Goal: Transaction & Acquisition: Purchase product/service

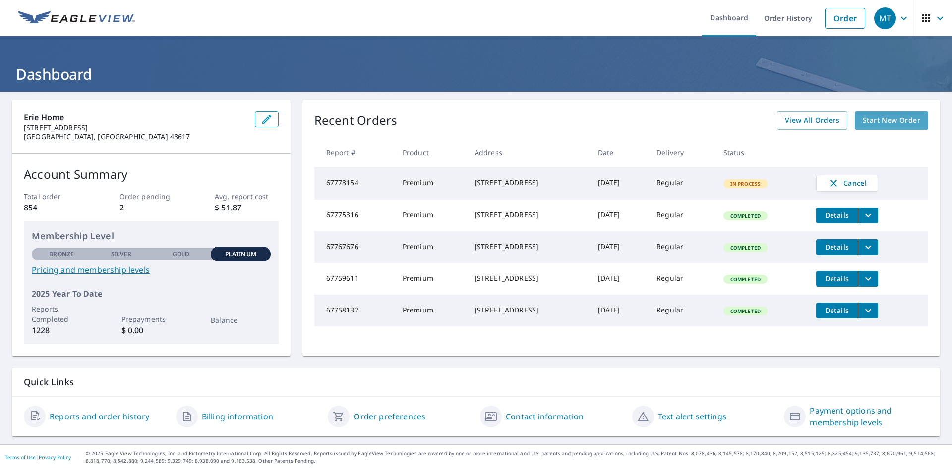
click at [895, 114] on span "Start New Order" at bounding box center [890, 120] width 57 height 12
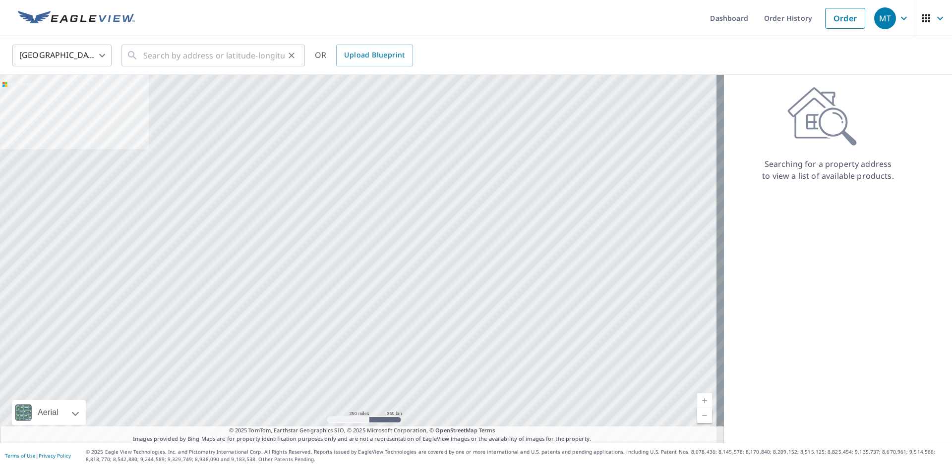
click at [143, 55] on div "​" at bounding box center [212, 56] width 183 height 22
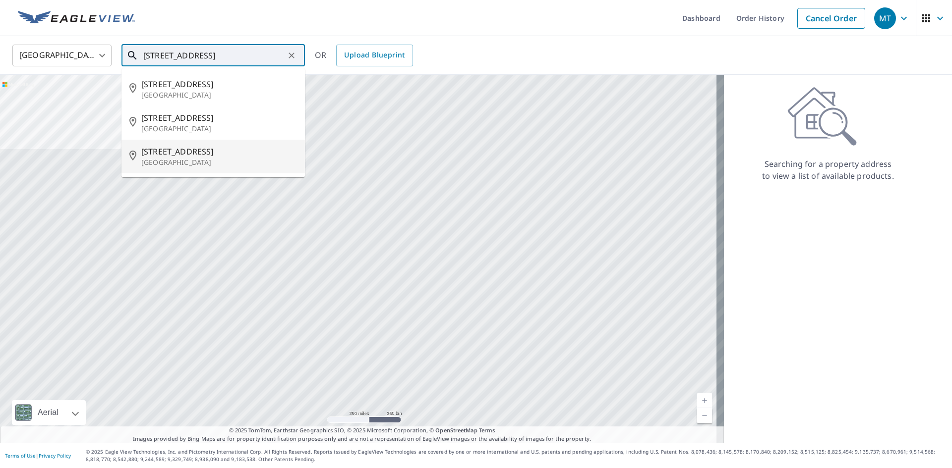
click at [179, 159] on p "[GEOGRAPHIC_DATA]" at bounding box center [219, 163] width 156 height 10
type input "[STREET_ADDRESS]"
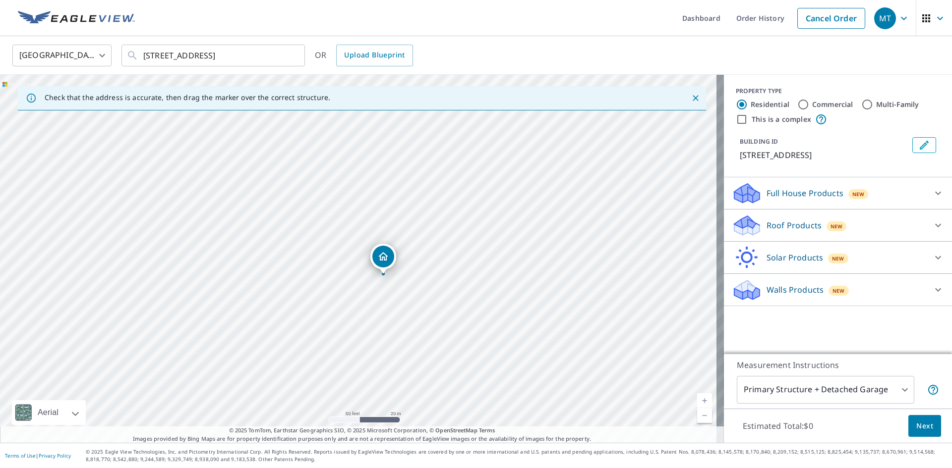
click at [736, 225] on icon at bounding box center [745, 222] width 22 height 12
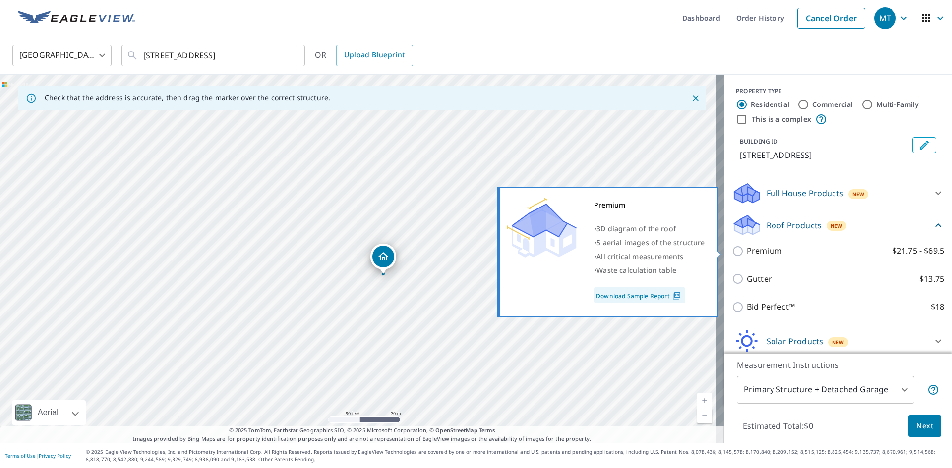
click at [732, 253] on input "Premium $21.75 - $69.5" at bounding box center [739, 251] width 15 height 12
checkbox input "true"
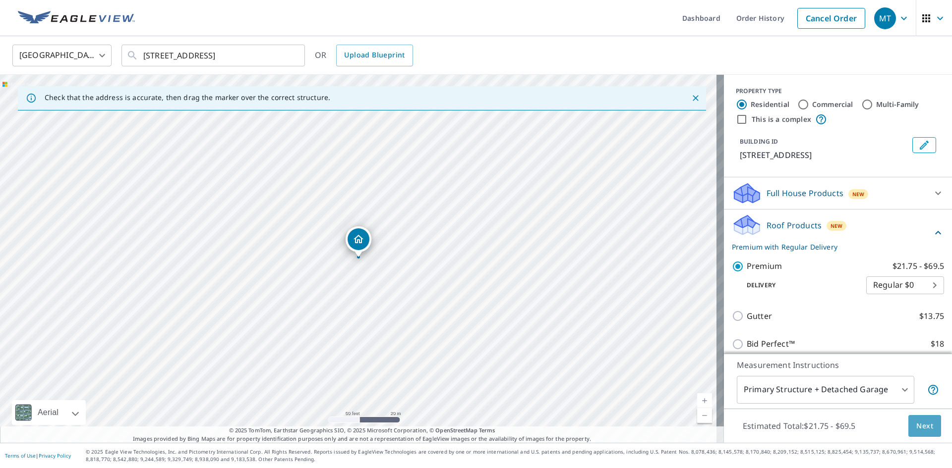
click at [919, 431] on span "Next" at bounding box center [924, 426] width 17 height 12
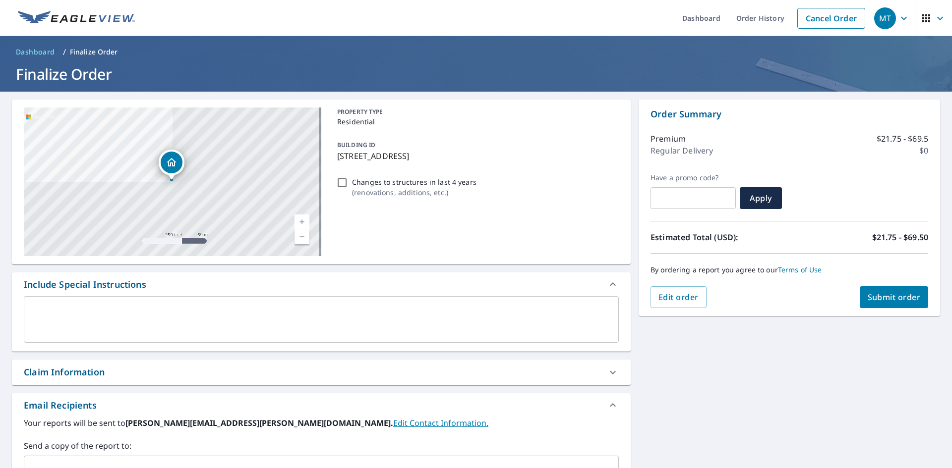
click at [55, 374] on div "Claim Information" at bounding box center [64, 372] width 81 height 13
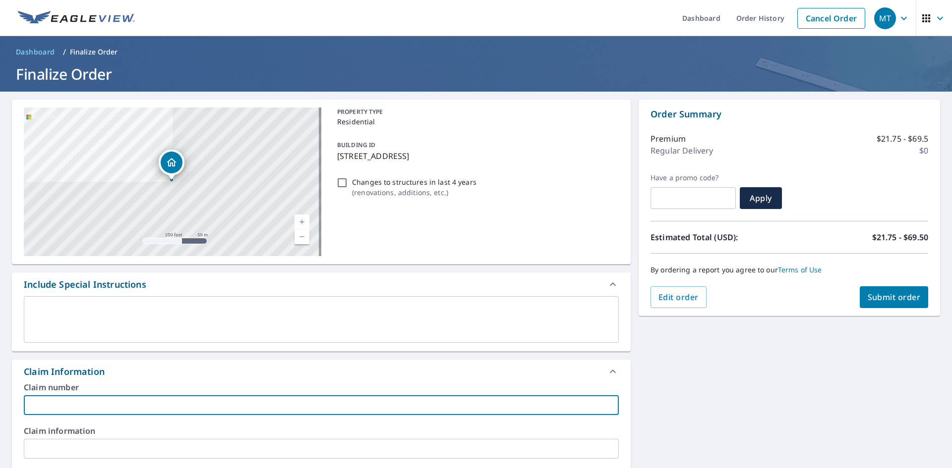
click at [44, 401] on input "text" at bounding box center [321, 406] width 595 height 20
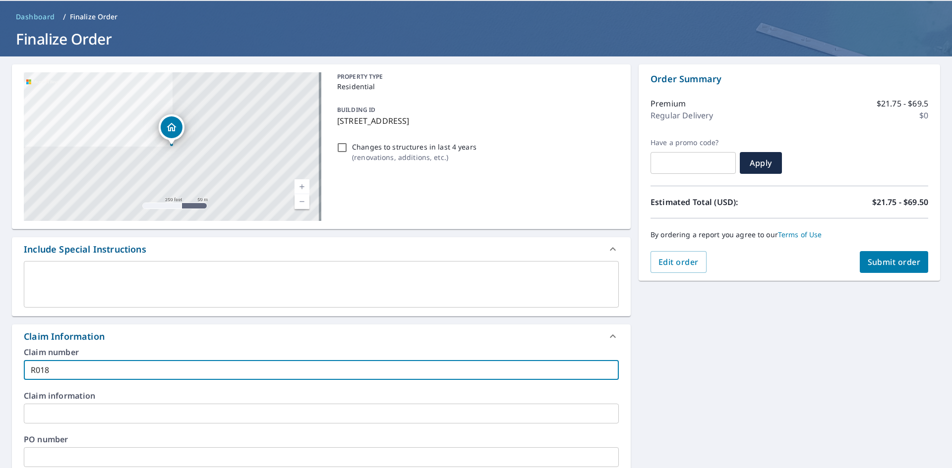
scroll to position [99, 0]
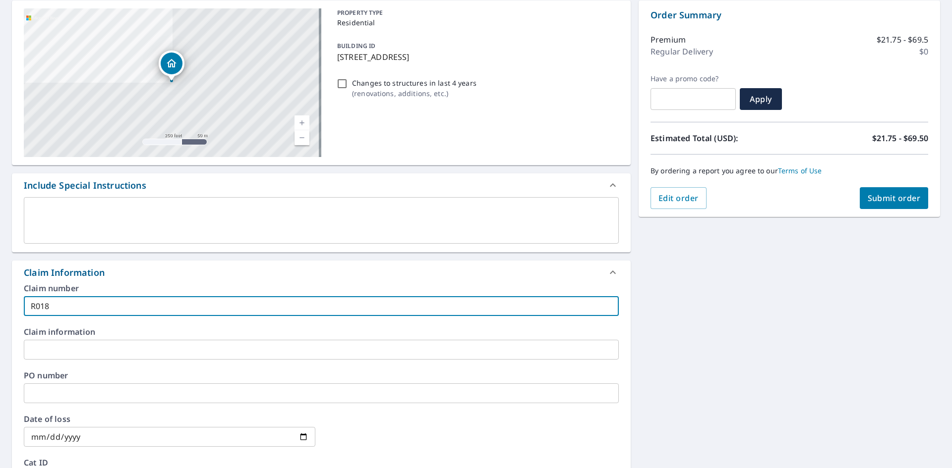
type input "R018"
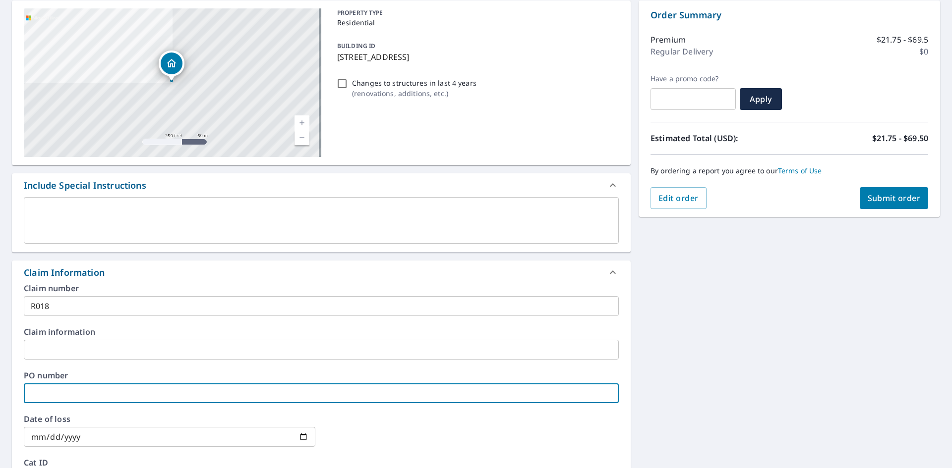
click at [36, 388] on input "text" at bounding box center [321, 394] width 595 height 20
type input "R018"
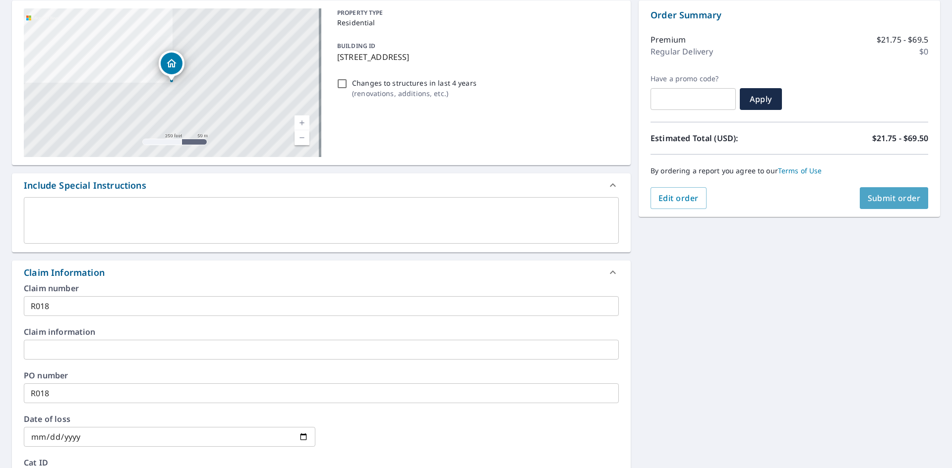
click at [874, 193] on span "Submit order" at bounding box center [893, 198] width 53 height 11
